Goal: Check status: Check status

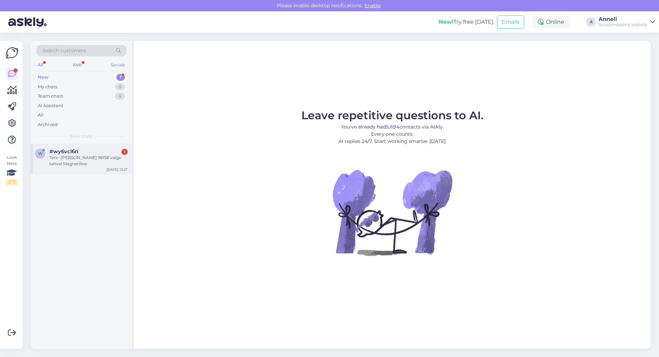
click at [84, 157] on div "Tere -[PERSON_NAME] 96158 valge tahvel Magnetiline" at bounding box center [88, 161] width 78 height 12
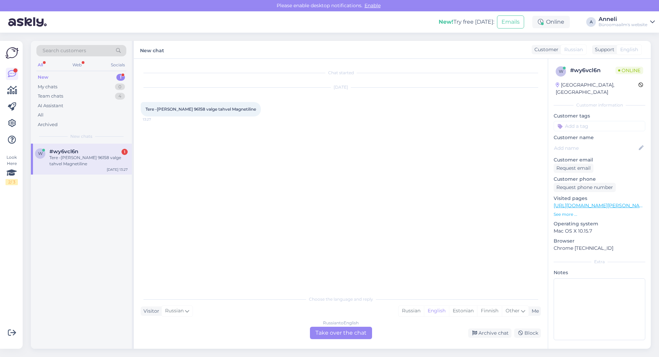
click at [321, 130] on div "Chat started [DATE] Tere -[PERSON_NAME] 96158 valge tahvel Magnetiline 13:27" at bounding box center [344, 176] width 407 height 220
drag, startPoint x: 157, startPoint y: 109, endPoint x: 235, endPoint y: 108, distance: 77.6
click at [235, 108] on span "Tere -[PERSON_NAME] 96158 valge tahvel Magnetiline" at bounding box center [201, 108] width 111 height 5
copy span "[PERSON_NAME] 96158 valge tahvel Magnetiline"
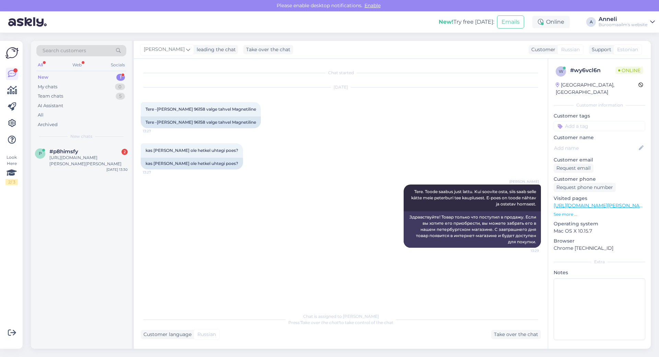
click at [343, 128] on div "[DATE] Tere -[PERSON_NAME] 96158 valge tahvel Magnetiline 13:27 Tere -[PERSON_N…" at bounding box center [341, 108] width 400 height 56
click at [78, 157] on div "[URL][DOMAIN_NAME][PERSON_NAME][PERSON_NAME]" at bounding box center [88, 161] width 78 height 12
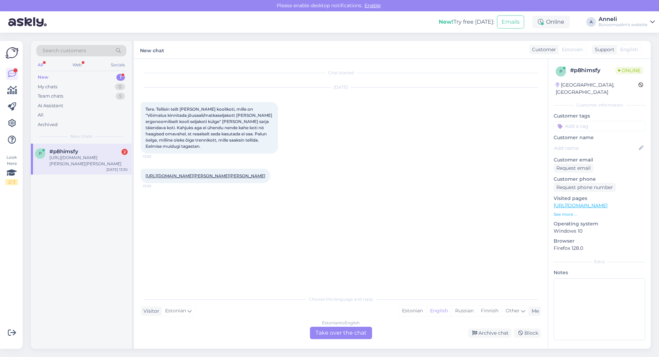
click at [450, 136] on div "[DATE] Tere. Tellisin teilt [PERSON_NAME] koolikoti, mille on "Võimalus kinnita…" at bounding box center [341, 120] width 400 height 81
click at [392, 163] on div "[URL][DOMAIN_NAME][PERSON_NAME][PERSON_NAME] 13:30" at bounding box center [341, 176] width 400 height 30
drag, startPoint x: 183, startPoint y: 210, endPoint x: 214, endPoint y: 210, distance: 31.6
click at [210, 210] on div "Minu tellimuse nr 2000261215 13:31" at bounding box center [175, 205] width 69 height 14
copy div "2000261215 13:31"
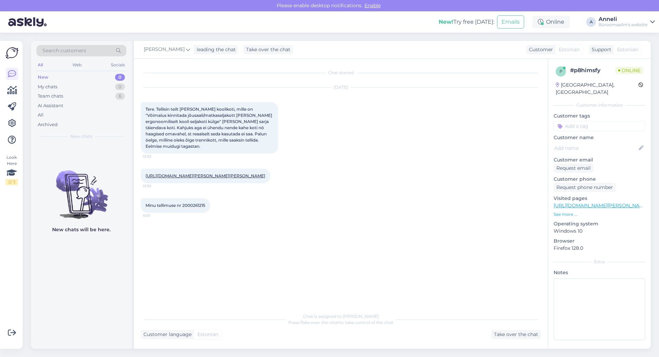
click at [387, 182] on div "[URL][DOMAIN_NAME][PERSON_NAME][PERSON_NAME] 13:30" at bounding box center [341, 176] width 400 height 30
click at [228, 176] on link "[URL][DOMAIN_NAME][PERSON_NAME][PERSON_NAME]" at bounding box center [206, 175] width 120 height 5
click at [367, 132] on div "[DATE] Tere. Tellisin teilt [PERSON_NAME] koolikoti, mille on "Võimalus kinnita…" at bounding box center [341, 120] width 400 height 81
click at [469, 139] on div "[DATE] Tere. Tellisin teilt [PERSON_NAME] koolikoti, mille on "Võimalus kinnita…" at bounding box center [341, 120] width 400 height 81
click at [460, 138] on div "[DATE] Tere. Tellisin teilt [PERSON_NAME] koolikoti, mille on "Võimalus kinnita…" at bounding box center [341, 120] width 400 height 81
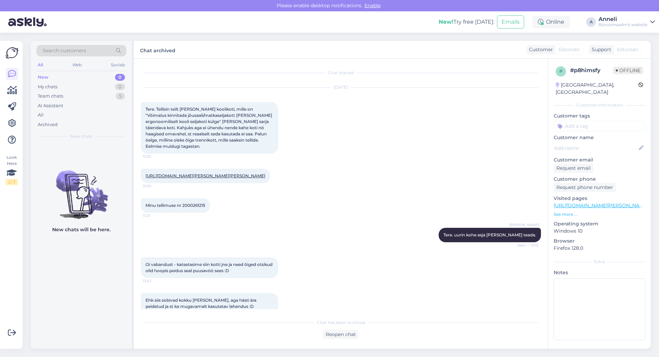
scroll to position [107, 0]
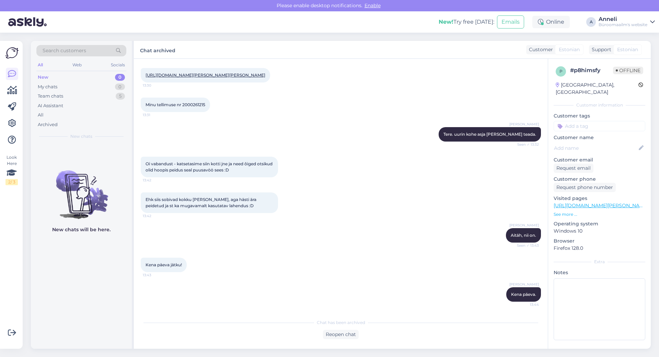
click at [314, 149] on div "Oi vabandust - katsetasime siin kotti jne ja need õiged otsikud olid hoopis pei…" at bounding box center [341, 167] width 400 height 36
